Goal: Task Accomplishment & Management: Manage account settings

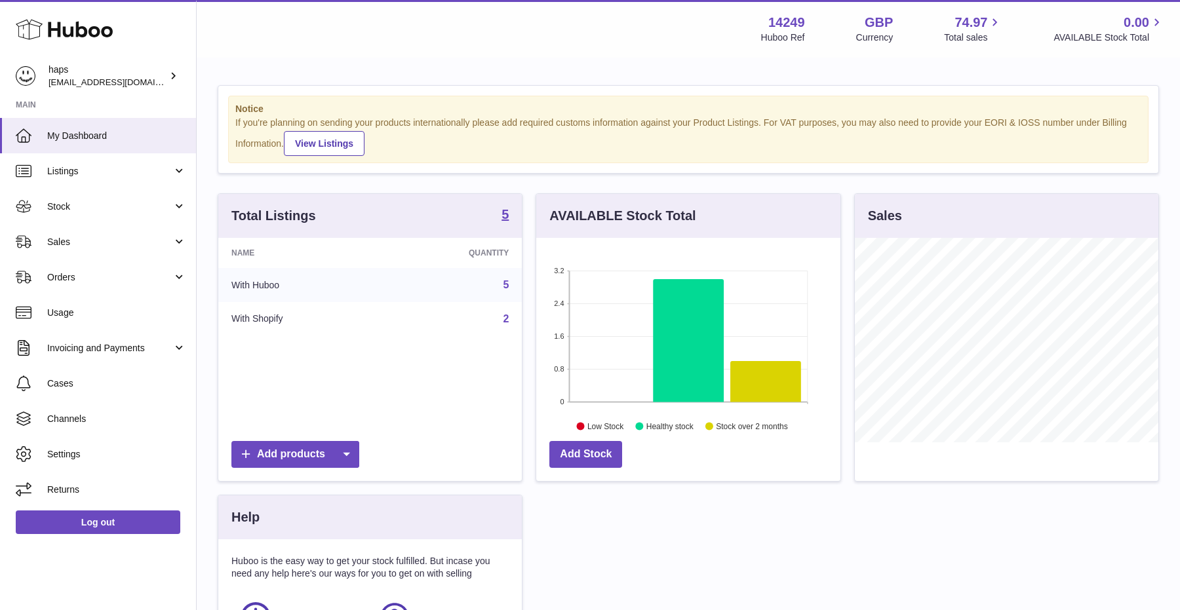
scroll to position [205, 304]
click at [85, 277] on span "Orders" at bounding box center [109, 277] width 125 height 12
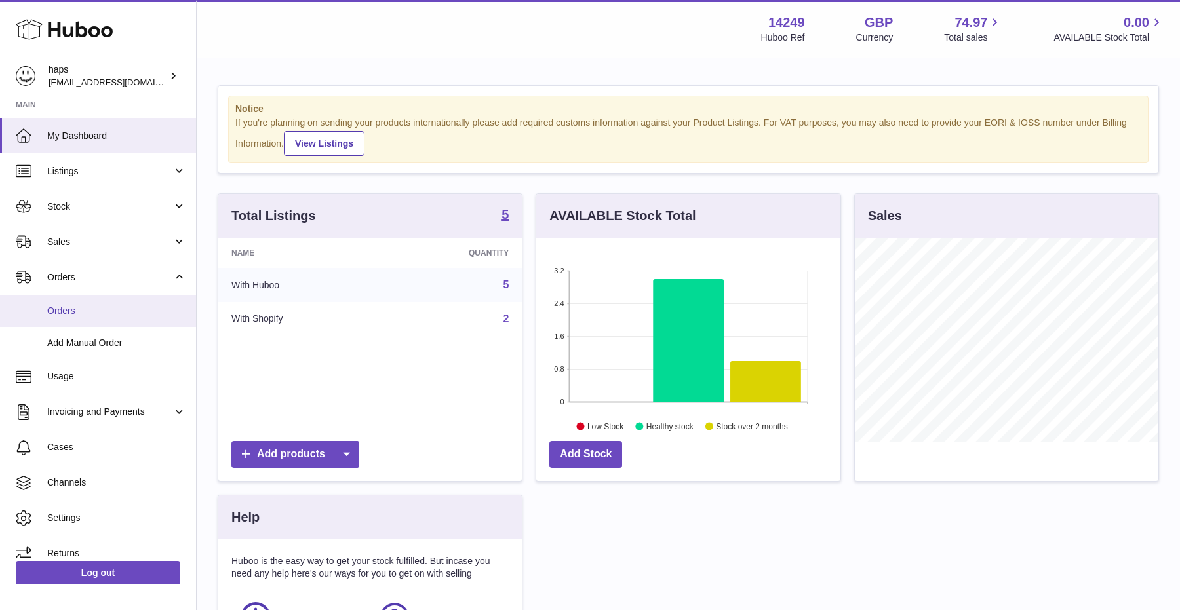
click at [68, 313] on span "Orders" at bounding box center [116, 311] width 139 height 12
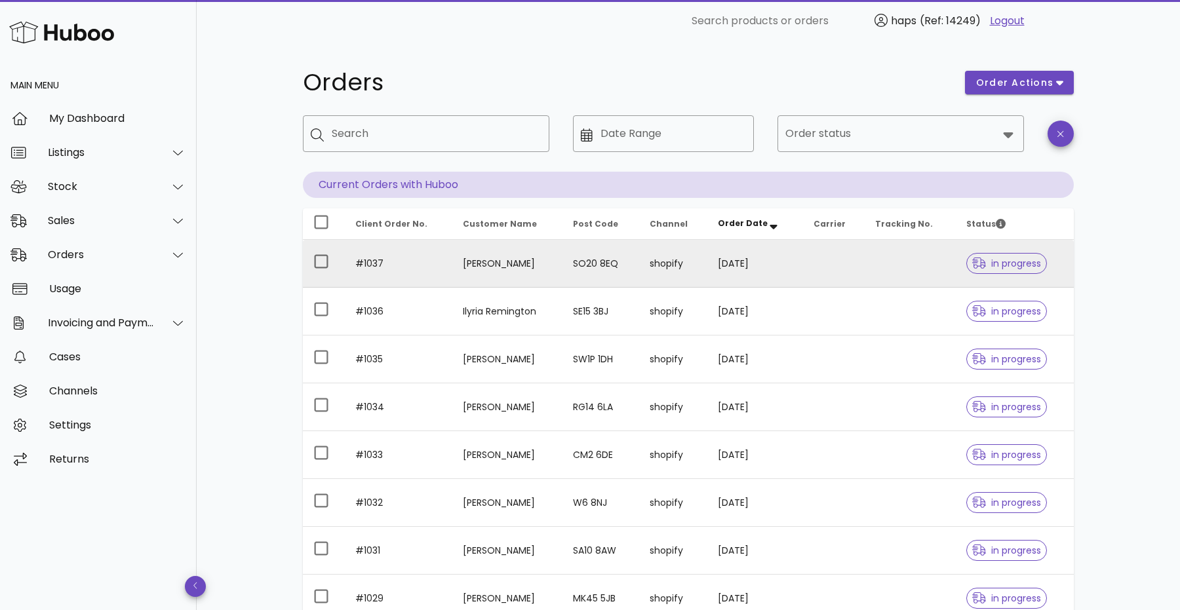
click at [919, 260] on td at bounding box center [910, 264] width 91 height 48
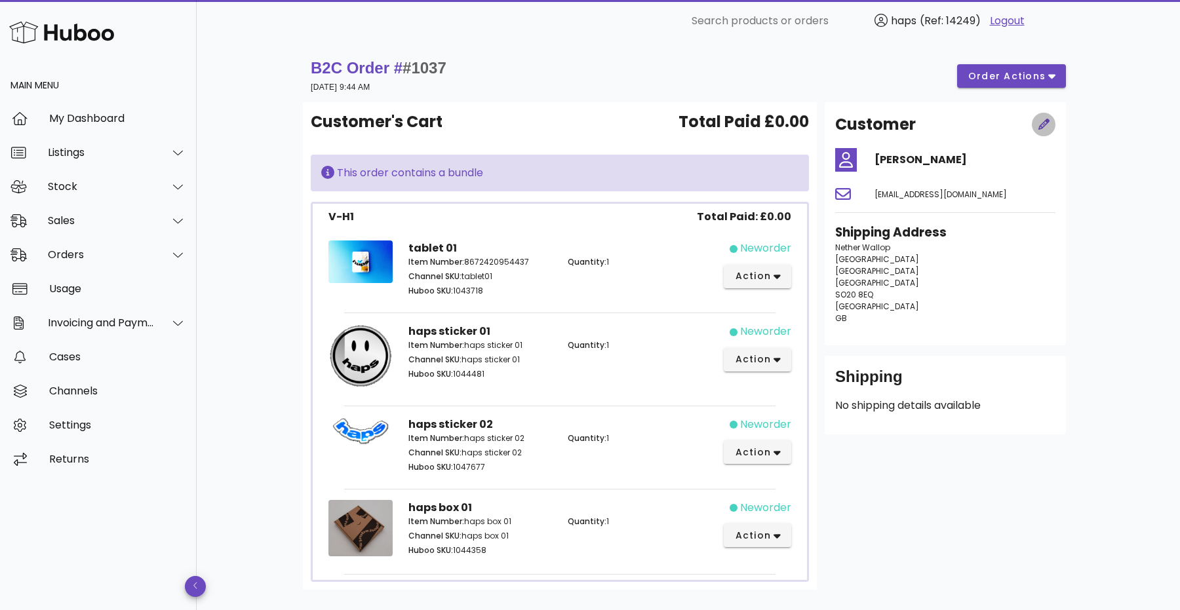
click at [1049, 119] on icon "button" at bounding box center [1044, 124] width 11 height 11
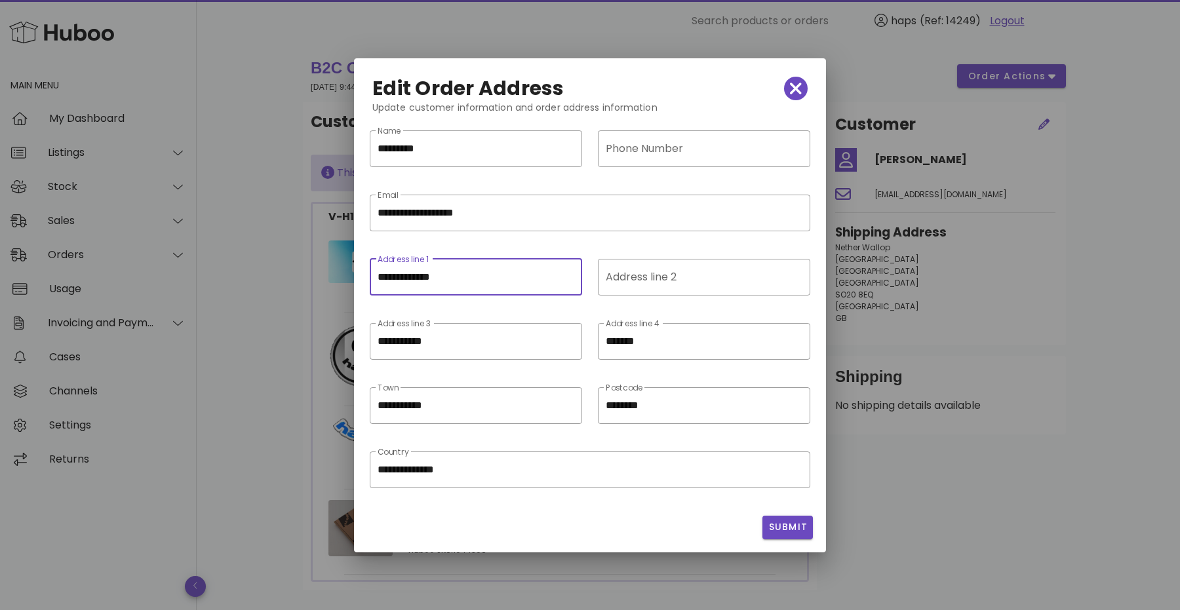
scroll to position [1, 0]
drag, startPoint x: 477, startPoint y: 279, endPoint x: 258, endPoint y: 278, distance: 219.0
click at [259, 278] on div "​ Search products or orders haps (Ref: 14249) Logout Main Menu My Dashboard Lis…" at bounding box center [590, 348] width 1180 height 696
paste input "text"
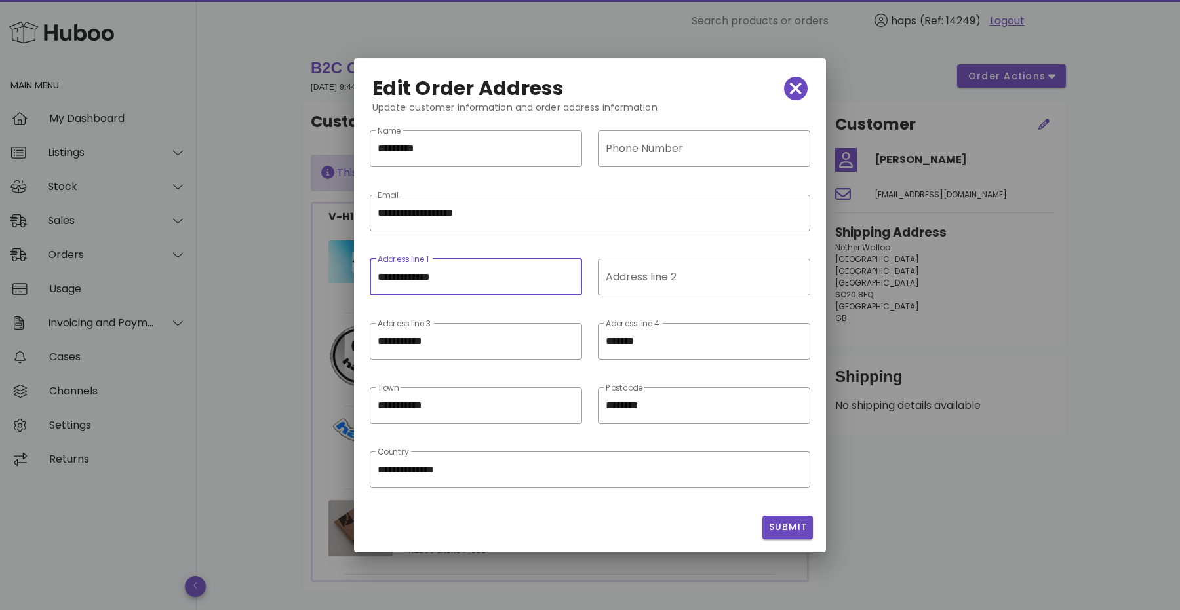
paste input "**********"
drag, startPoint x: 535, startPoint y: 275, endPoint x: 455, endPoint y: 275, distance: 80.0
click at [455, 275] on input "**********" at bounding box center [476, 277] width 197 height 21
type input "**********"
click at [635, 290] on div "Address line 2" at bounding box center [703, 277] width 194 height 37
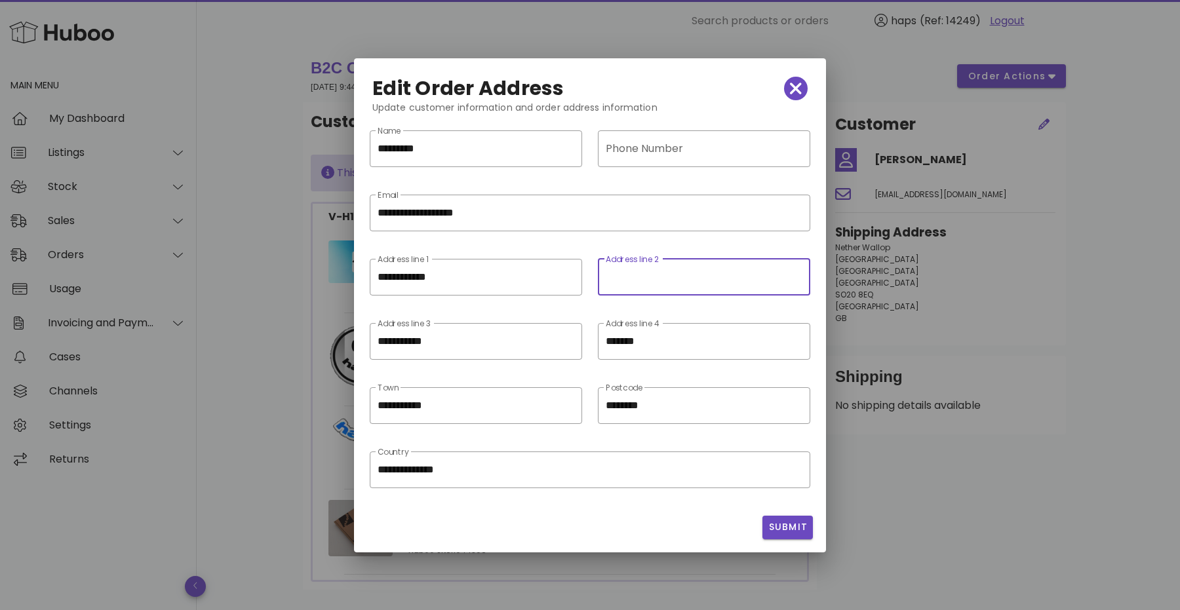
paste input "**********"
type input "**********"
click at [794, 525] on span "Submit" at bounding box center [788, 528] width 40 height 14
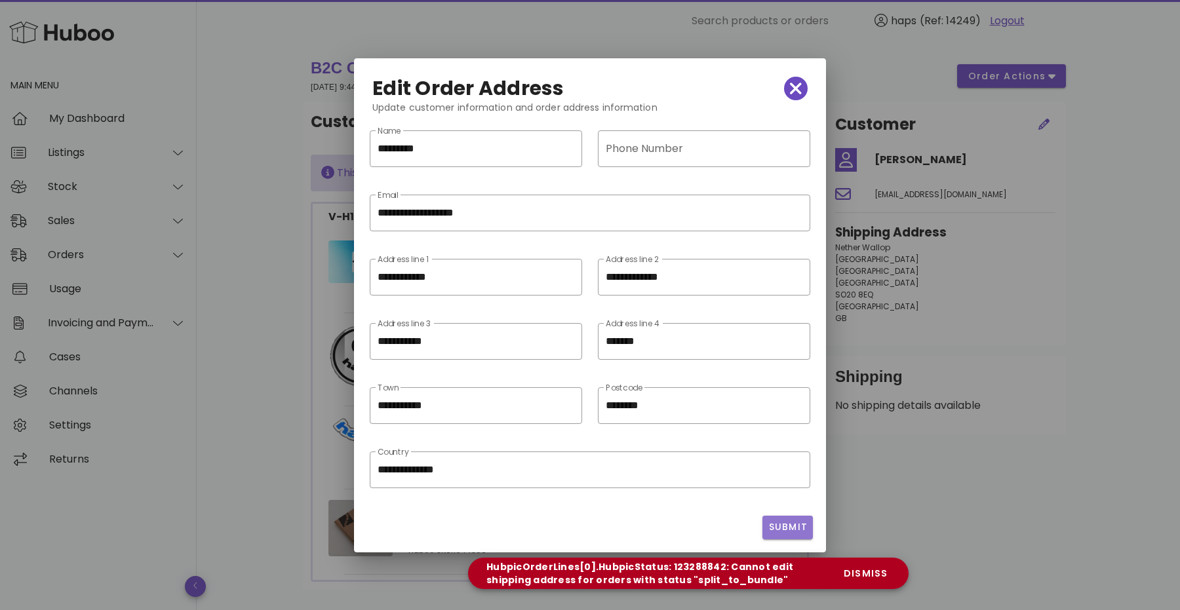
click at [782, 527] on span "Submit" at bounding box center [788, 528] width 40 height 14
click at [866, 575] on span "dismiss" at bounding box center [865, 574] width 45 height 14
click at [798, 87] on icon "button" at bounding box center [796, 89] width 12 height 12
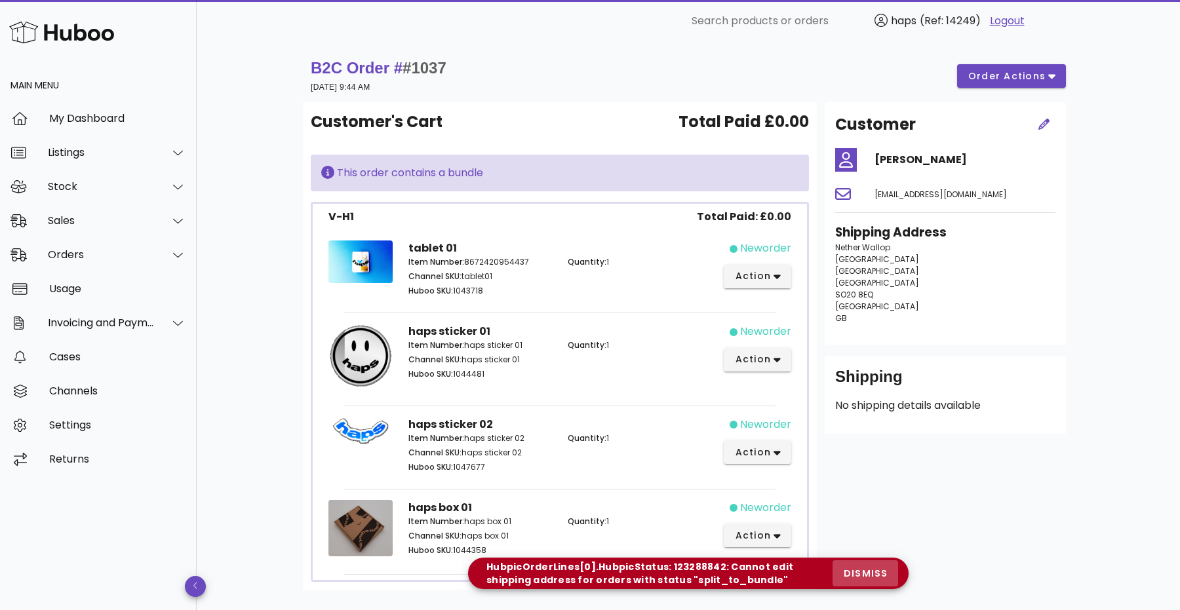
click at [878, 581] on button "dismiss" at bounding box center [866, 574] width 66 height 26
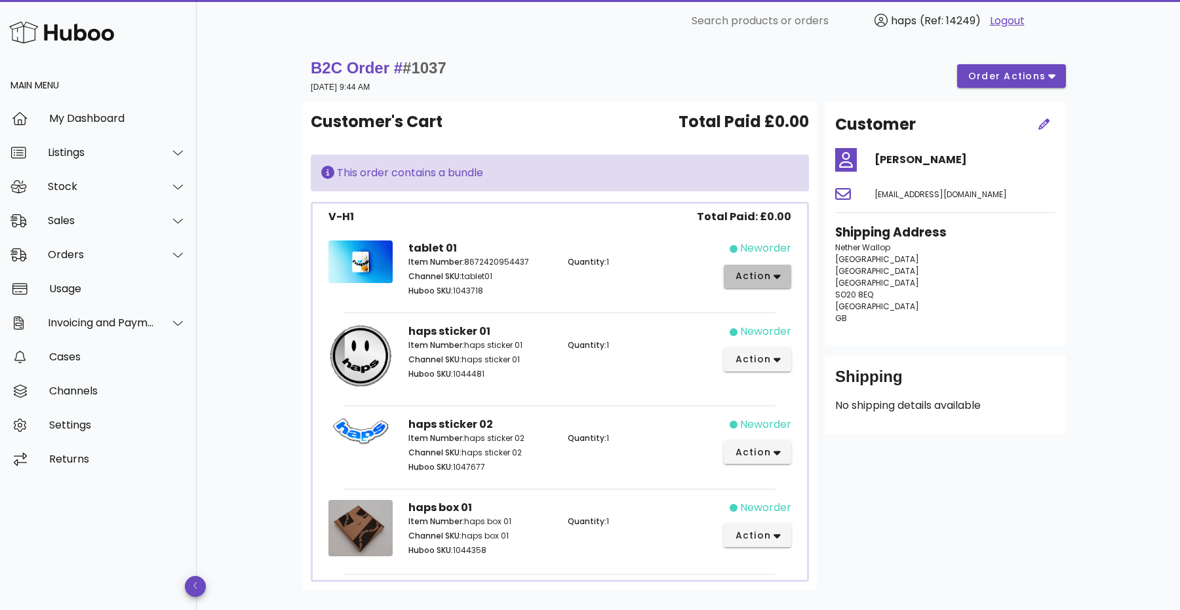
click at [759, 286] on button "action" at bounding box center [758, 277] width 68 height 24
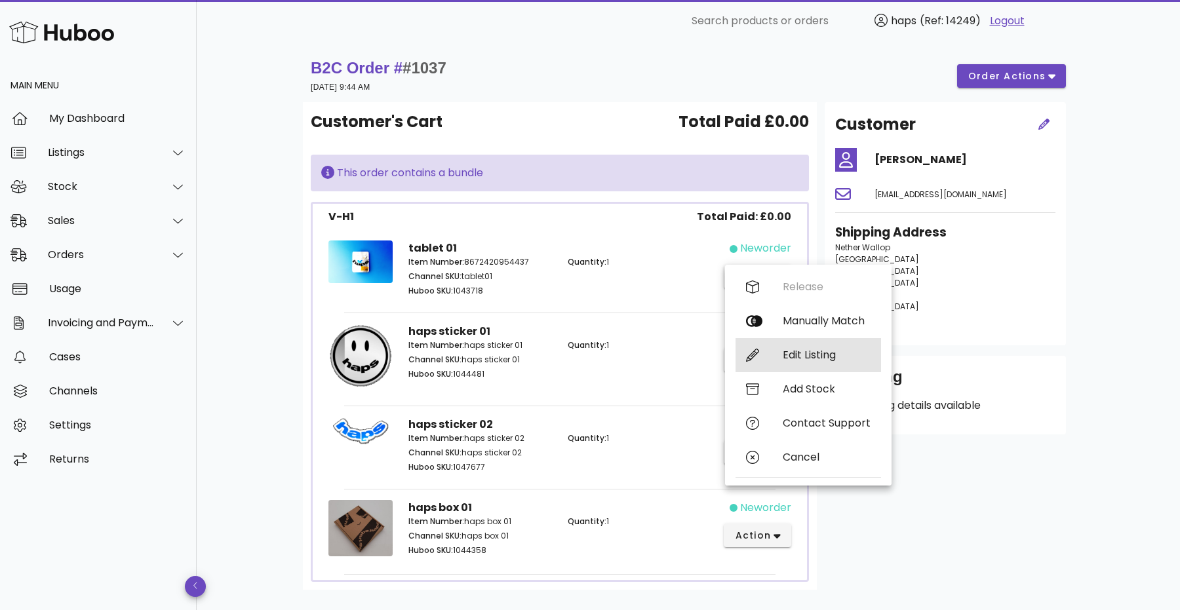
click at [822, 360] on div "Edit Listing" at bounding box center [827, 355] width 88 height 12
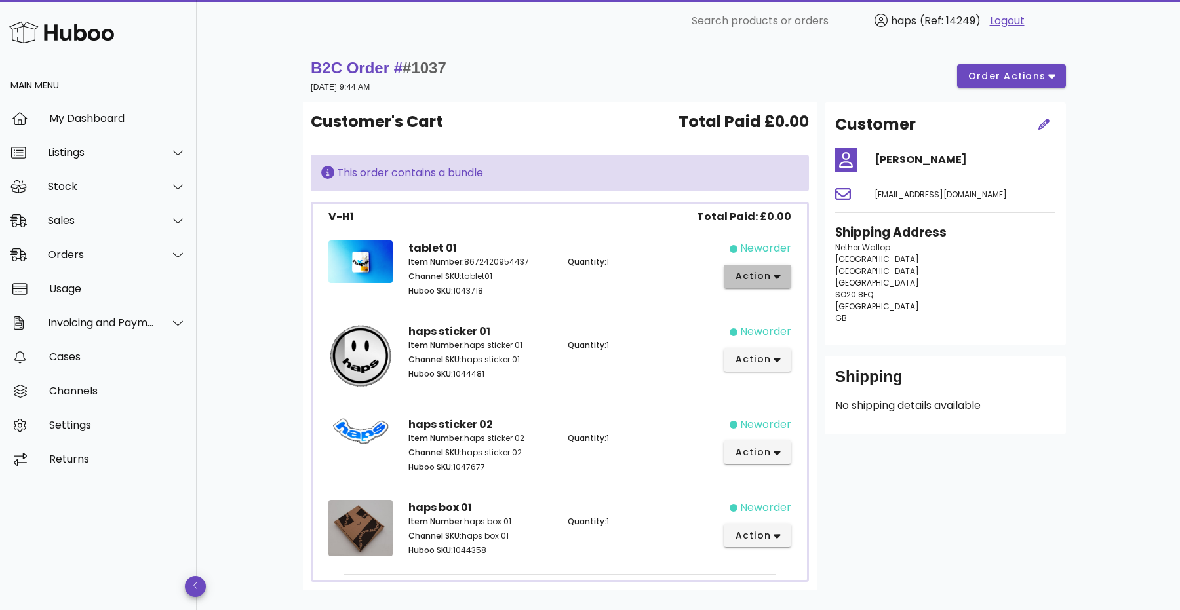
click at [751, 268] on button "action" at bounding box center [758, 277] width 68 height 24
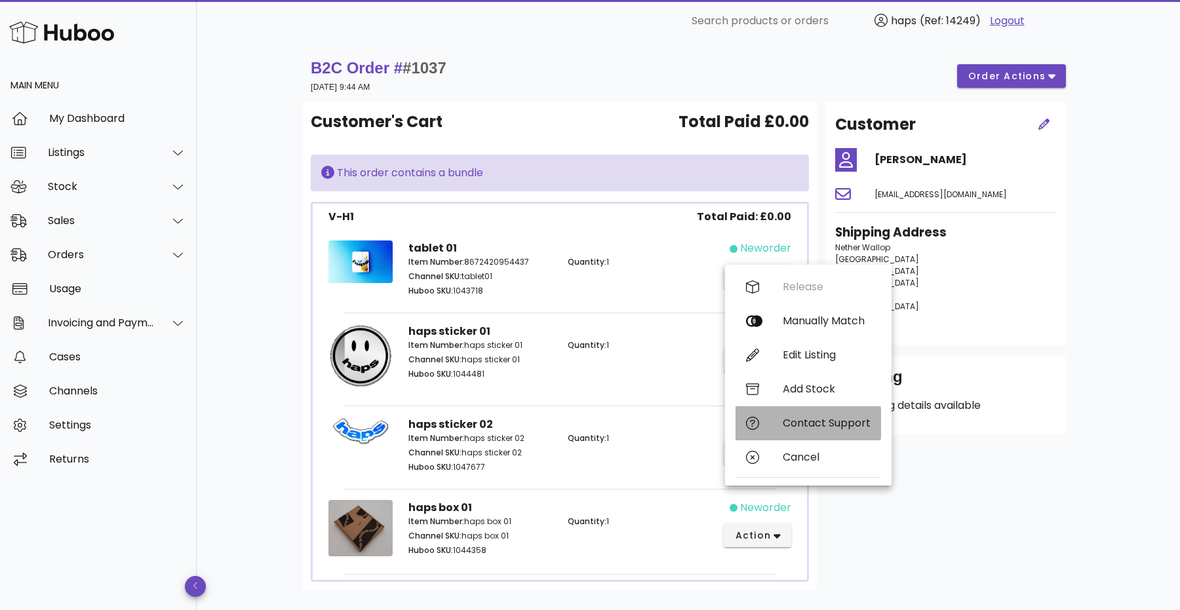
click at [749, 431] on div "Contact Support" at bounding box center [809, 424] width 146 height 34
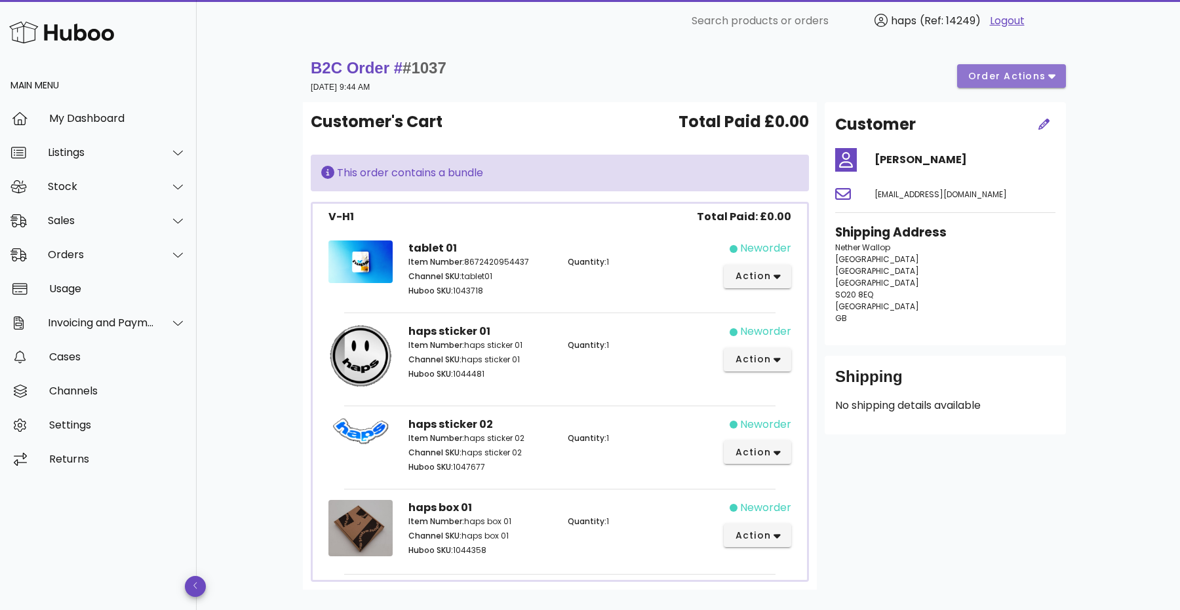
click at [988, 75] on span "order actions" at bounding box center [1007, 77] width 79 height 14
click at [852, 104] on div "Customer Amy Monro amymonro6@gmail.com Shipping Address Nether Wallop Stockbrid…" at bounding box center [945, 223] width 241 height 243
click at [363, 68] on strong "B2C Order # #1037" at bounding box center [379, 68] width 136 height 18
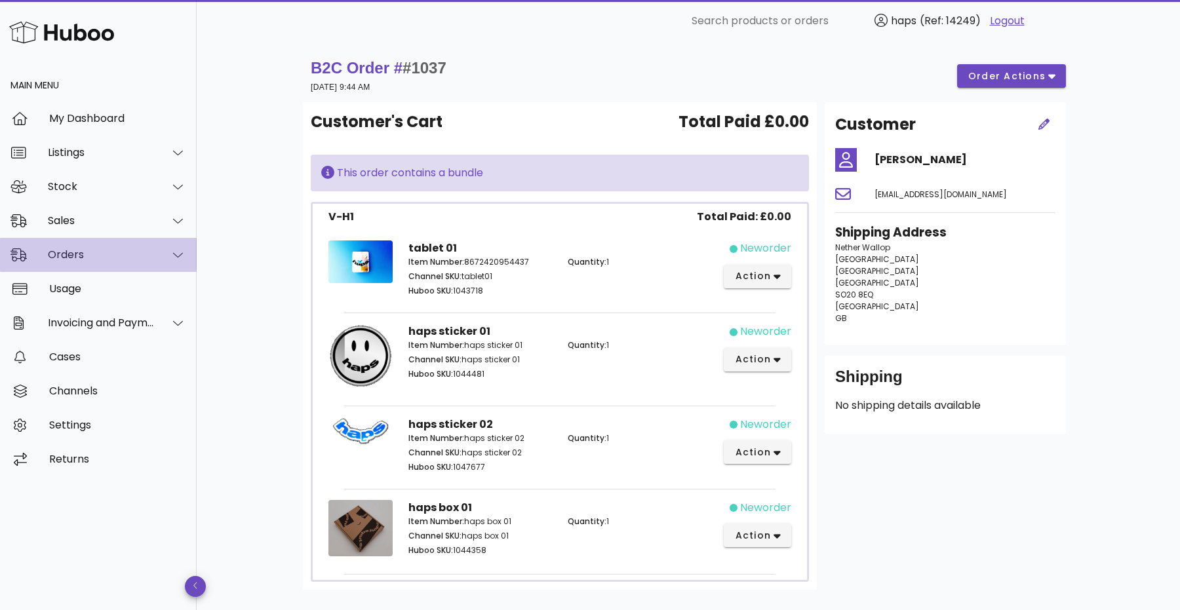
click at [98, 254] on div "Orders" at bounding box center [101, 255] width 107 height 12
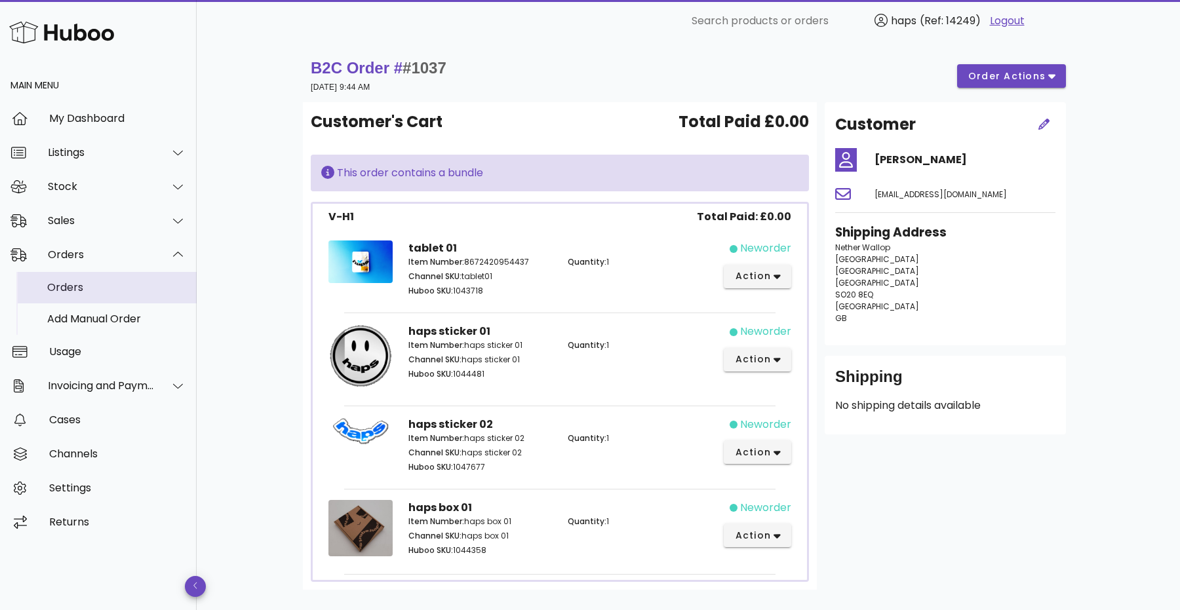
click at [88, 281] on div "Orders" at bounding box center [116, 287] width 139 height 12
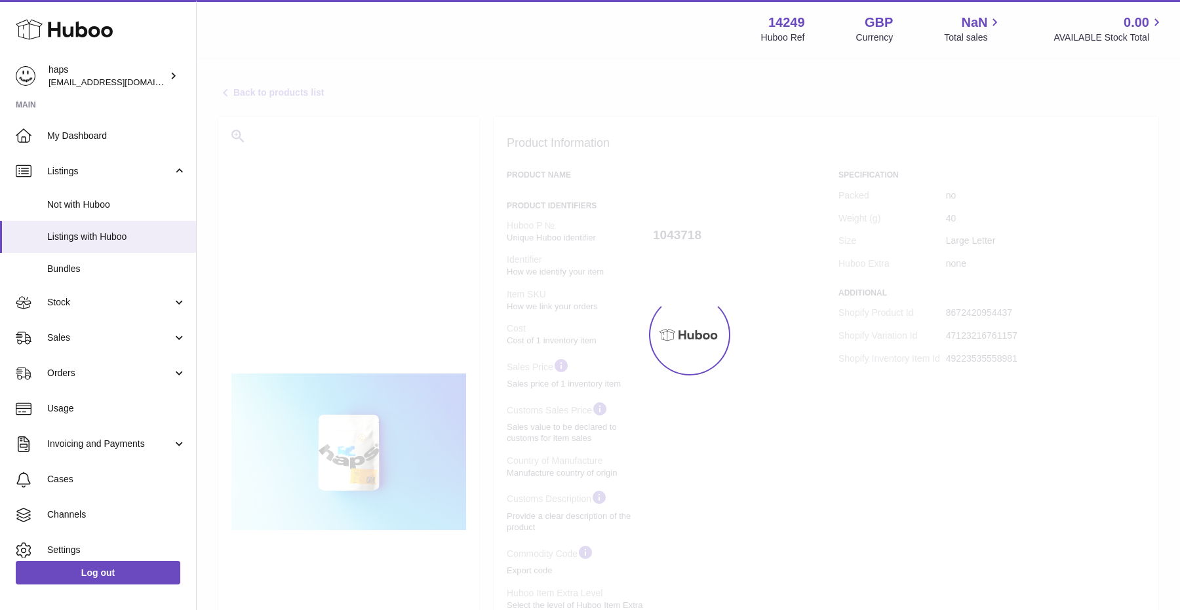
select select
select select "****"
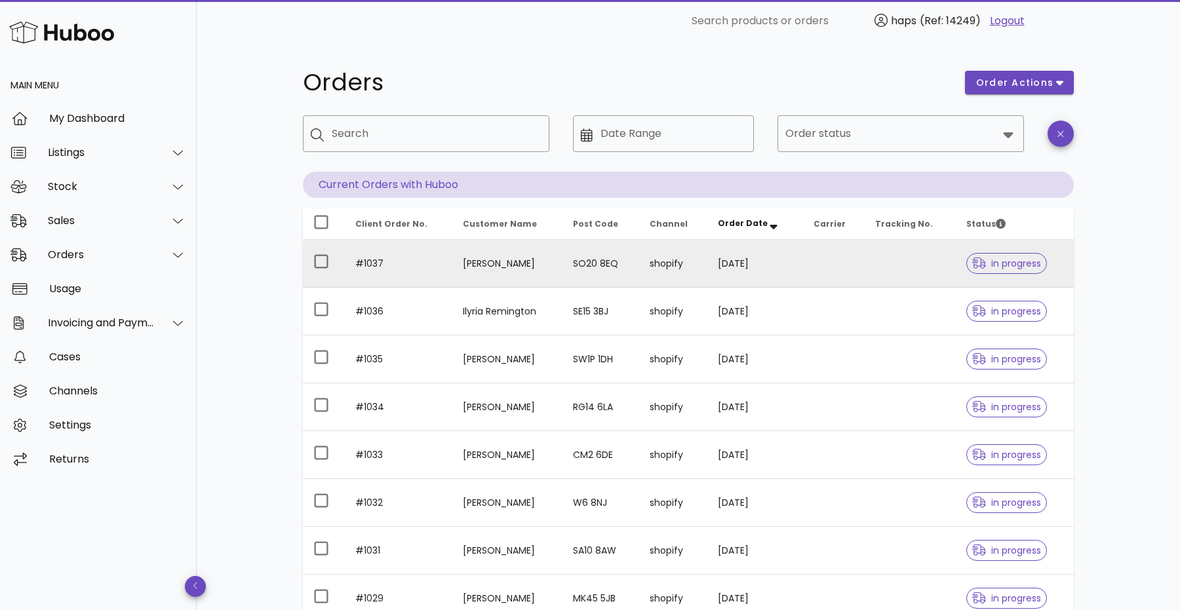
click at [908, 265] on td at bounding box center [910, 264] width 91 height 48
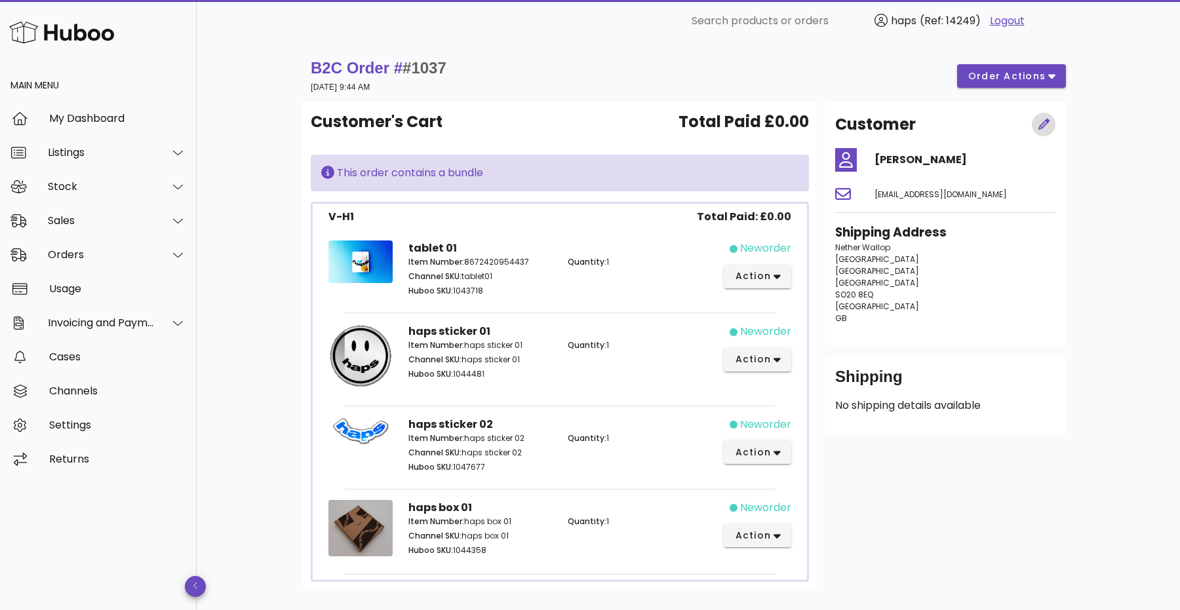
click at [1043, 121] on icon "button" at bounding box center [1045, 125] width 12 height 12
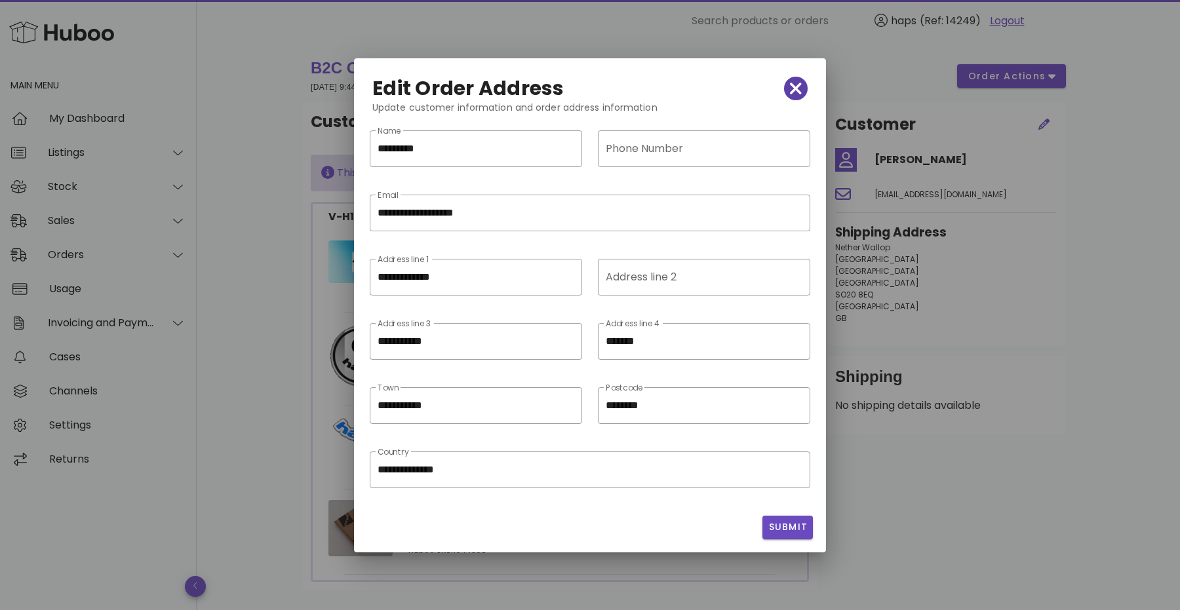
click at [796, 86] on icon "button" at bounding box center [796, 89] width 12 height 12
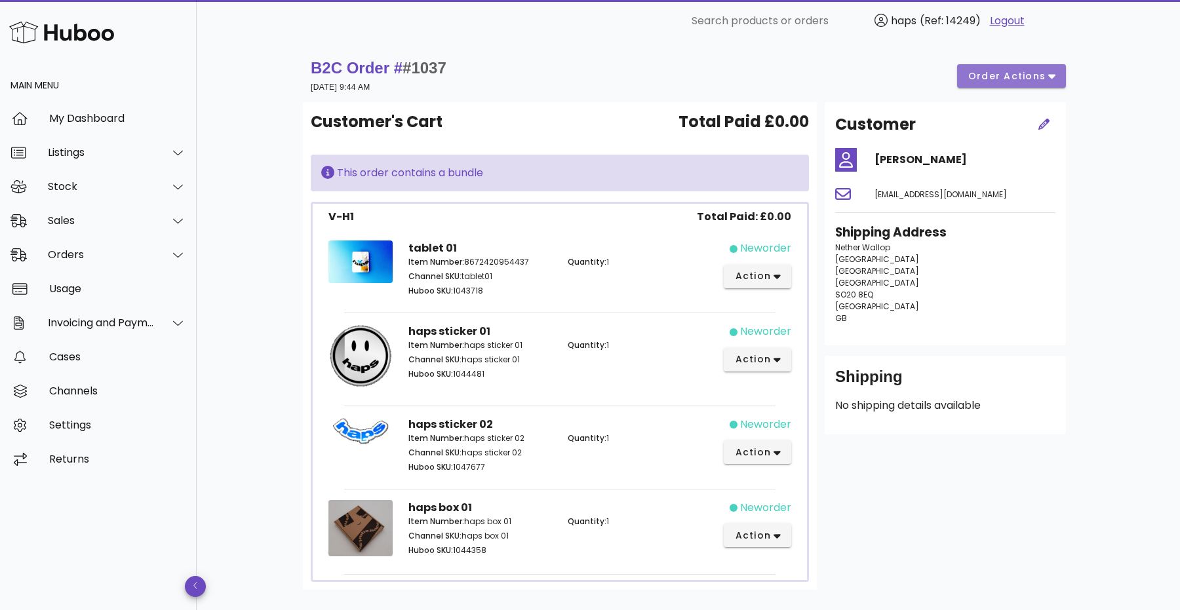
click at [1017, 66] on button "order actions" at bounding box center [1011, 76] width 109 height 24
click at [982, 200] on div "[EMAIL_ADDRESS][DOMAIN_NAME]" at bounding box center [965, 193] width 197 height 31
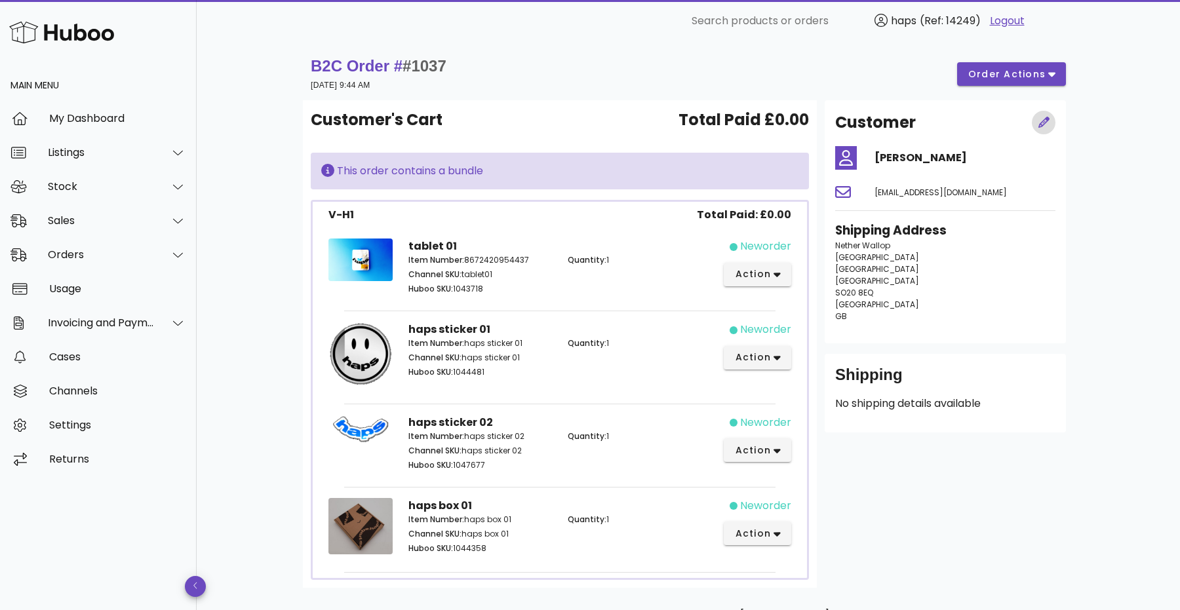
click at [1036, 117] on span "button" at bounding box center [1044, 123] width 24 height 14
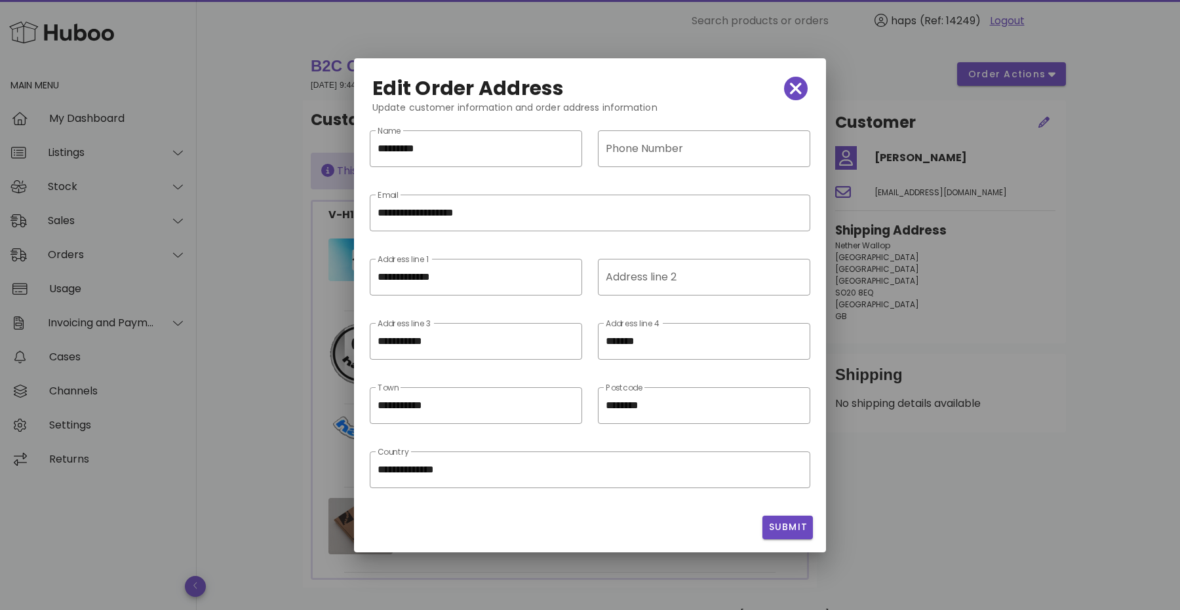
scroll to position [1, 0]
drag, startPoint x: 466, startPoint y: 278, endPoint x: 317, endPoint y: 277, distance: 148.9
click at [317, 278] on div "​ Search products or orders haps (Ref: 14249) Logout Main Menu My Dashboard Lis…" at bounding box center [590, 346] width 1180 height 696
paste input "text"
type input "**********"
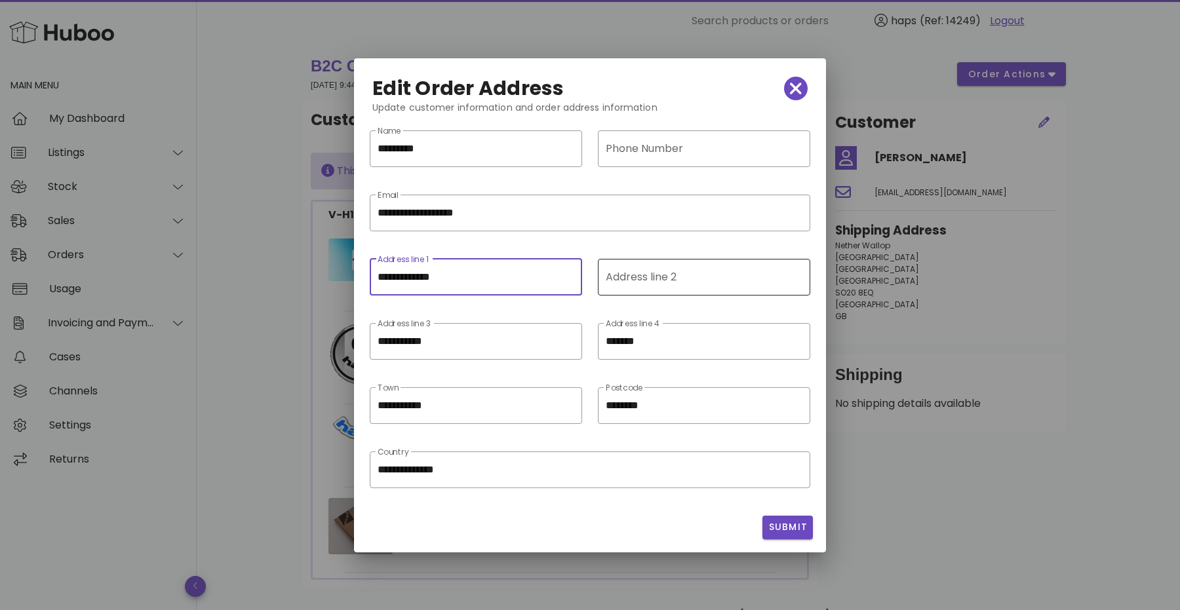
scroll to position [0, 0]
click at [653, 273] on input "Address line 2" at bounding box center [703, 277] width 194 height 21
paste input "**********"
type input "**********"
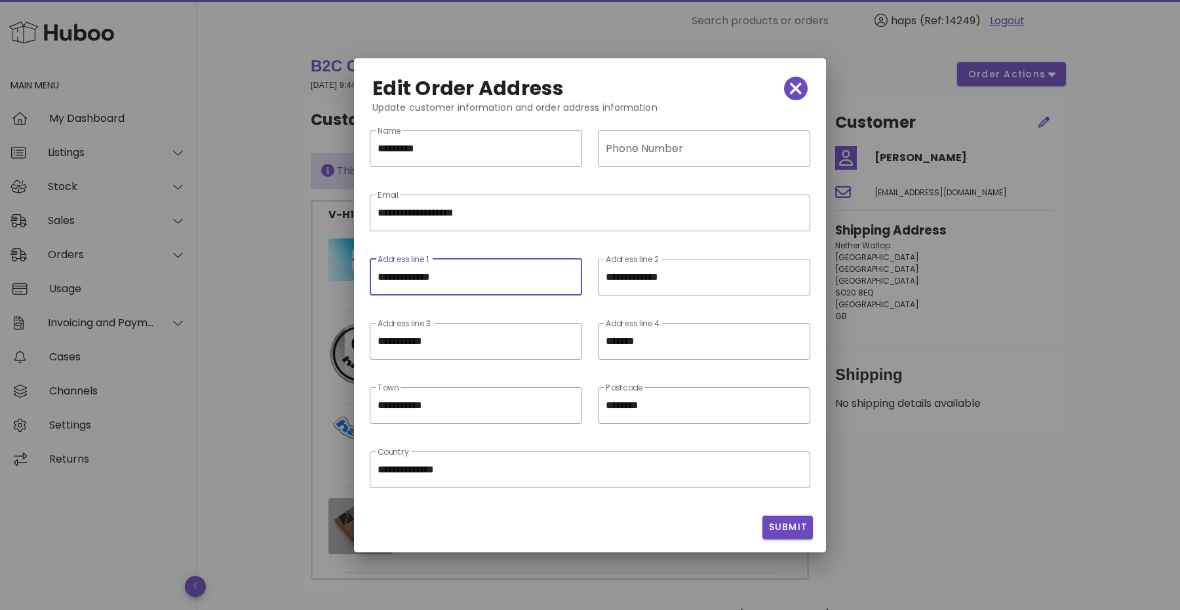
drag, startPoint x: 459, startPoint y: 283, endPoint x: 313, endPoint y: 281, distance: 146.2
click at [315, 279] on div "​ Search products or orders haps (Ref: 14249) Logout Main Menu My Dashboard Lis…" at bounding box center [590, 346] width 1180 height 696
paste input "text"
type input "**********"
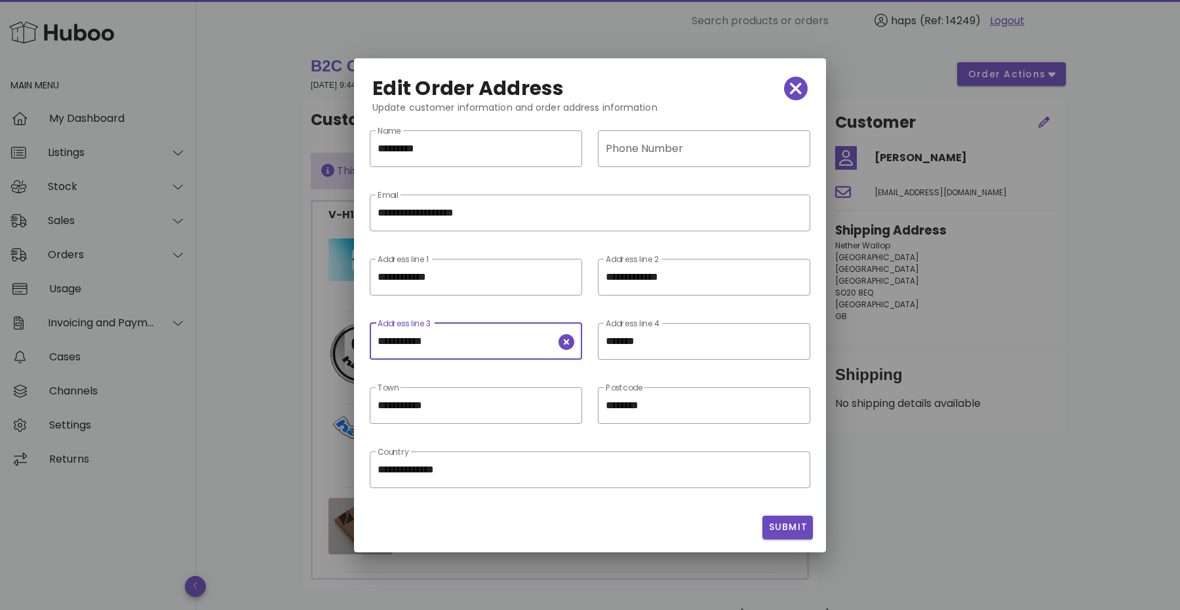
drag, startPoint x: 452, startPoint y: 340, endPoint x: 294, endPoint y: 340, distance: 158.0
click at [294, 340] on div "​ Search products or orders haps (Ref: 14249) Logout Main Menu My Dashboard Lis…" at bounding box center [590, 346] width 1180 height 696
click at [456, 374] on div "​ Address line 3" at bounding box center [476, 351] width 212 height 56
click at [777, 531] on span "Submit" at bounding box center [788, 528] width 40 height 14
